Goal: Task Accomplishment & Management: Use online tool/utility

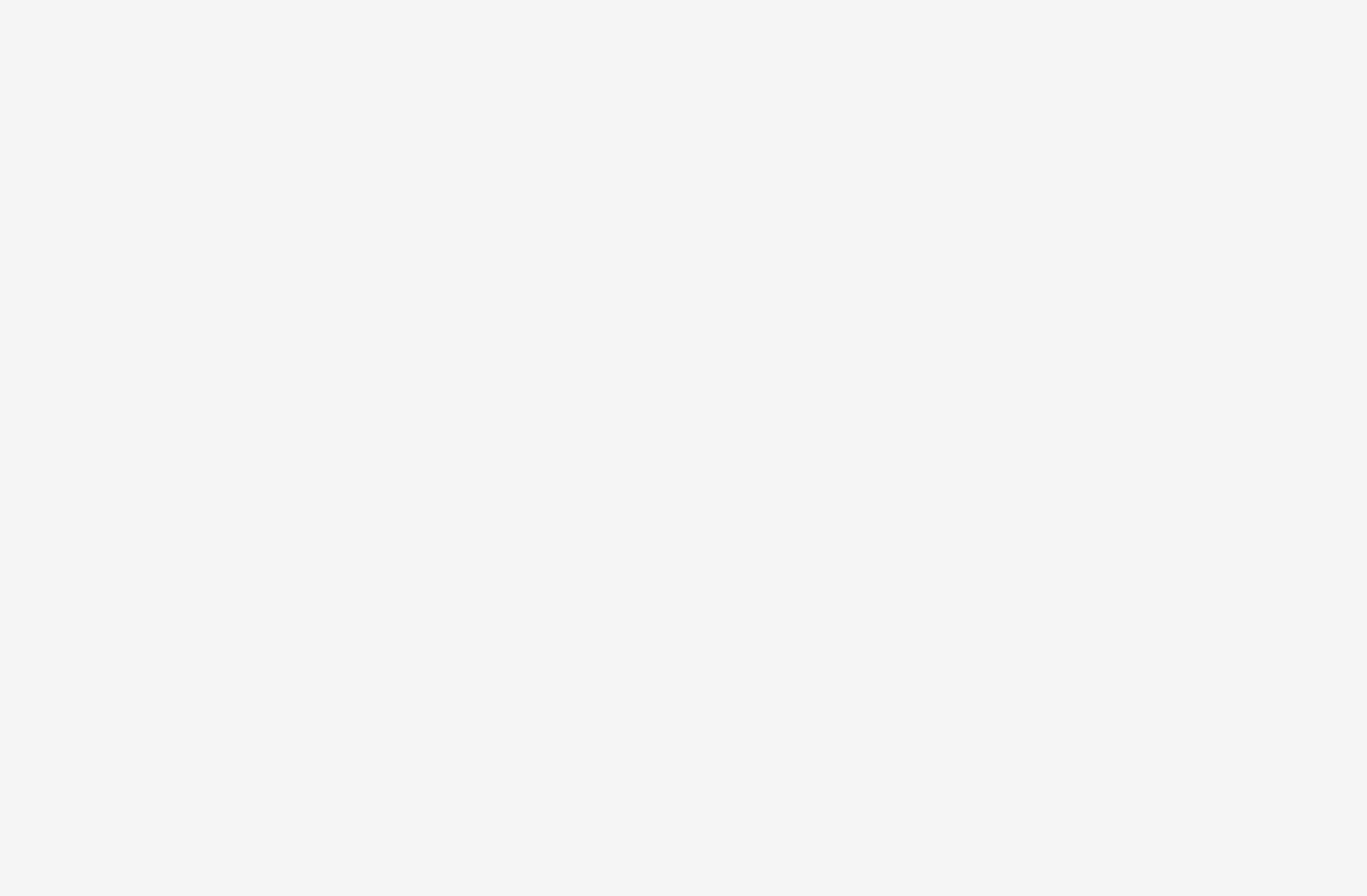
click at [548, 0] on html at bounding box center [684, 0] width 1367 height 0
